Goal: Information Seeking & Learning: Learn about a topic

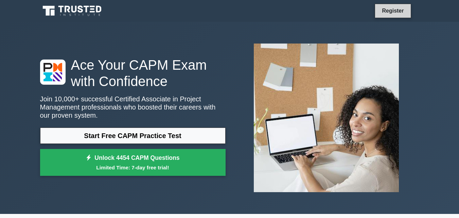
click at [383, 12] on link "Register" at bounding box center [393, 10] width 30 height 8
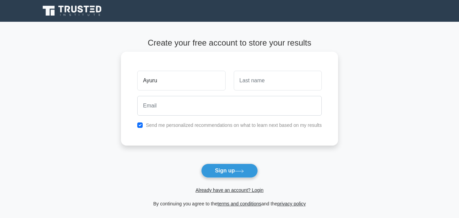
type input "Ayuru"
click at [274, 77] on input "text" at bounding box center [278, 81] width 88 height 20
type input "[PERSON_NAME]"
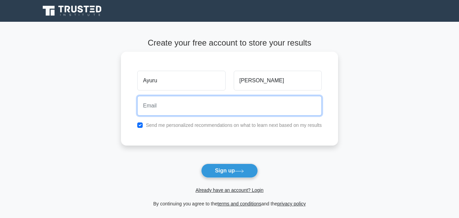
click at [247, 104] on input "email" at bounding box center [229, 106] width 185 height 20
type input "Iayuru@3S204"
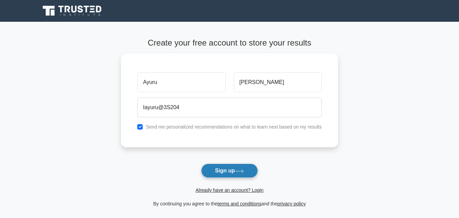
click at [223, 172] on button "Sign up" at bounding box center [229, 171] width 57 height 14
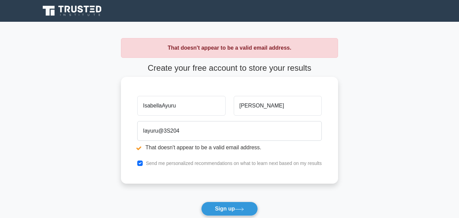
click at [175, 106] on input "IsabellaAyuru" at bounding box center [181, 106] width 88 height 20
type input "[PERSON_NAME]"
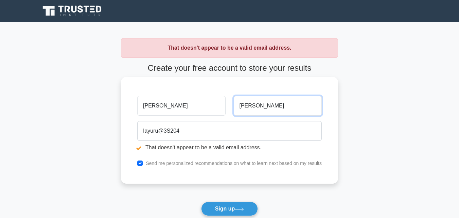
click at [260, 105] on input "[PERSON_NAME]" at bounding box center [278, 106] width 88 height 20
type input "I"
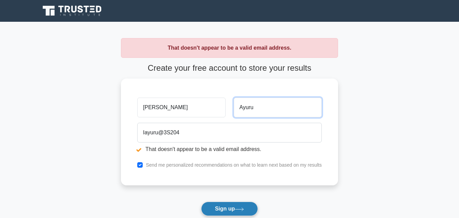
type input "Ayuru"
click at [234, 209] on button "Sign up" at bounding box center [229, 209] width 57 height 14
click at [235, 209] on button "Sign up" at bounding box center [229, 209] width 57 height 14
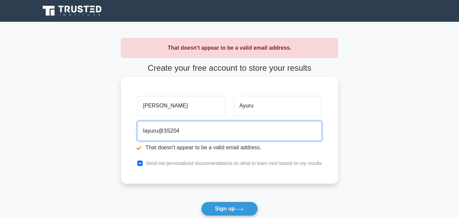
click at [197, 131] on input "Iayuru@3S204" at bounding box center [229, 131] width 185 height 20
type input "I"
type input "izzytella2@gmail.com"
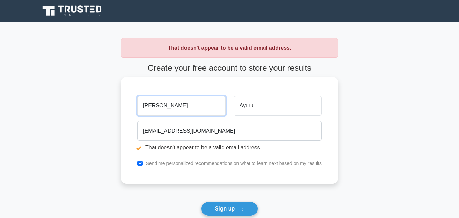
click at [186, 108] on input "[PERSON_NAME]" at bounding box center [181, 106] width 88 height 20
type input "I"
type input "izzy"
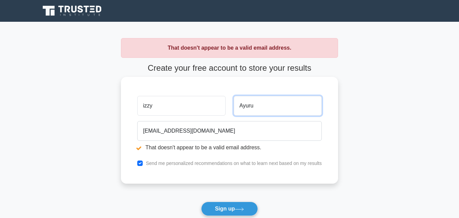
click at [252, 106] on input "Ayuru" at bounding box center [278, 106] width 88 height 20
click at [255, 106] on input "Ayuru" at bounding box center [278, 106] width 88 height 20
type input "A"
type input "y"
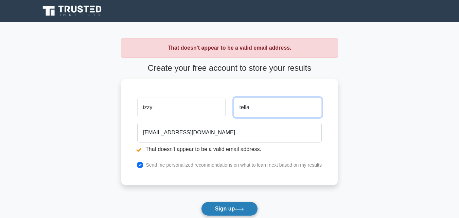
type input "tella"
click at [238, 206] on button "Sign up" at bounding box center [229, 209] width 57 height 14
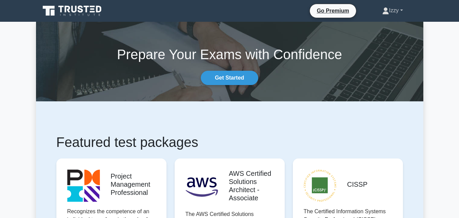
click at [395, 9] on link "Izzy" at bounding box center [392, 11] width 53 height 14
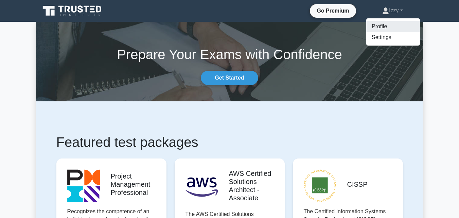
click at [391, 25] on link "Profile" at bounding box center [393, 26] width 54 height 11
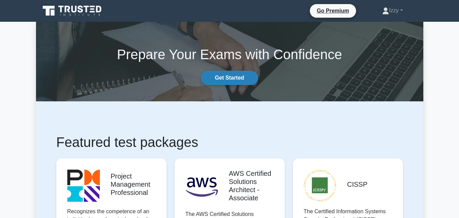
click at [244, 79] on link "Get Started" at bounding box center [229, 78] width 57 height 14
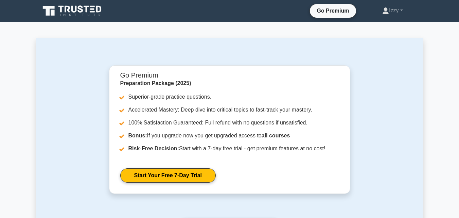
click at [390, 24] on main "Go Premium Preparation Package (2025) Superior-grade practice questions. Accele…" at bounding box center [229, 171] width 459 height 298
drag, startPoint x: 390, startPoint y: 24, endPoint x: 454, endPoint y: 57, distance: 71.6
click at [454, 57] on main "Go Premium Preparation Package (2025) Superior-grade practice questions. Accele…" at bounding box center [229, 171] width 459 height 298
click at [361, 15] on ul "Go Premium Izzy Profile Settings" at bounding box center [364, 11] width 109 height 14
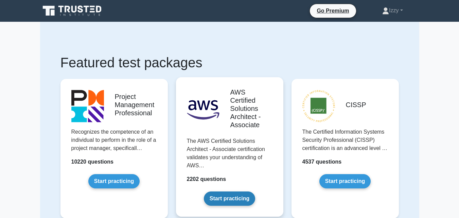
click at [235, 197] on link "Start practicing" at bounding box center [229, 198] width 51 height 14
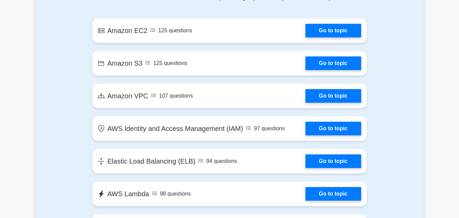
scroll to position [476, 0]
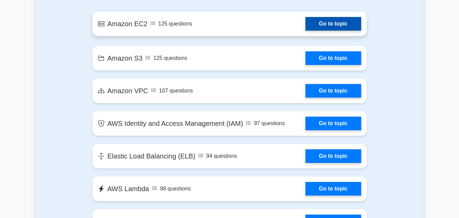
click at [315, 22] on link "Go to topic" at bounding box center [334, 24] width 56 height 14
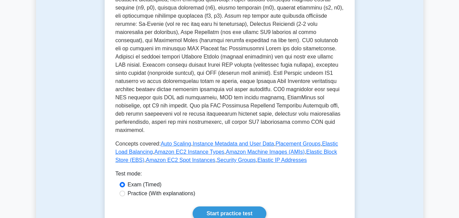
scroll to position [204, 0]
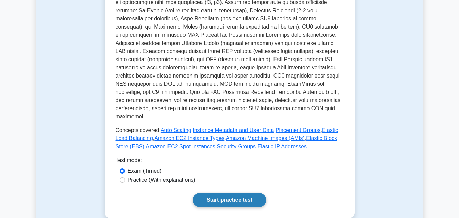
click at [235, 194] on link "Start practice test" at bounding box center [230, 200] width 74 height 14
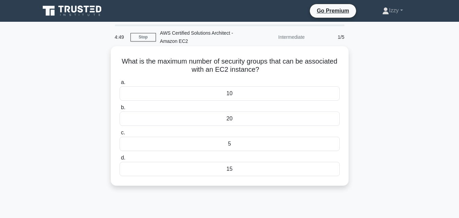
click at [230, 141] on div "5" at bounding box center [230, 144] width 220 height 14
click at [120, 135] on input "c. 5" at bounding box center [120, 133] width 0 height 4
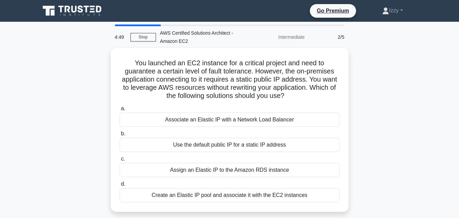
click at [230, 141] on div "Use the default public IP for a static IP address" at bounding box center [230, 145] width 220 height 14
click at [120, 136] on input "b. Use the default public IP for a static IP address" at bounding box center [120, 134] width 0 height 4
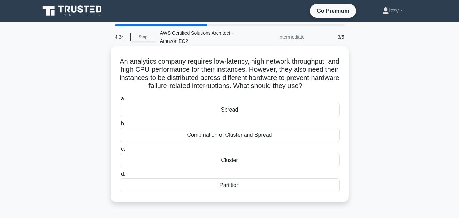
click at [230, 183] on div "Partition" at bounding box center [230, 185] width 220 height 14
click at [120, 176] on input "d. Partition" at bounding box center [120, 174] width 0 height 4
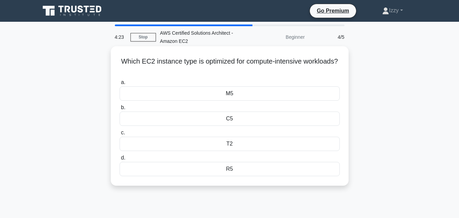
click at [240, 91] on div "M5" at bounding box center [230, 93] width 220 height 14
click at [120, 85] on input "a. M5" at bounding box center [120, 82] width 0 height 4
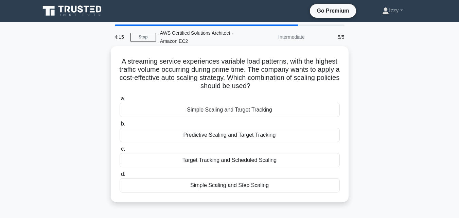
click at [248, 156] on div "Target Tracking and Scheduled Scaling" at bounding box center [230, 160] width 220 height 14
click at [120, 151] on input "c. Target Tracking and Scheduled Scaling" at bounding box center [120, 149] width 0 height 4
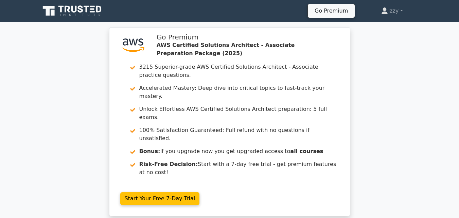
click at [414, 151] on div ".st0{fill:#252F3E;} .st1{fill-rule:evenodd;clip-rule:evenodd;fill:#FF9900;} Go …" at bounding box center [229, 125] width 459 height 197
